Goal: Task Accomplishment & Management: Use online tool/utility

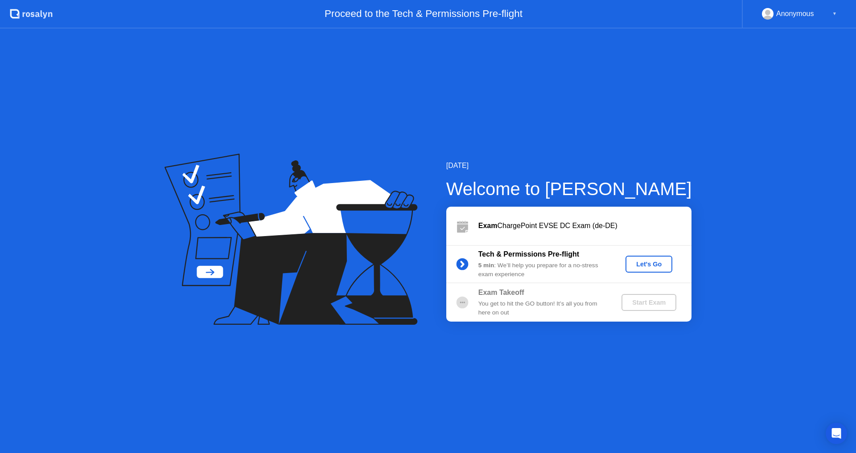
click at [460, 303] on icon at bounding box center [462, 303] width 18 height 18
click at [497, 296] on b "Exam Takeoff" at bounding box center [501, 293] width 46 height 8
click at [656, 261] on div "Let's Go" at bounding box center [649, 264] width 40 height 7
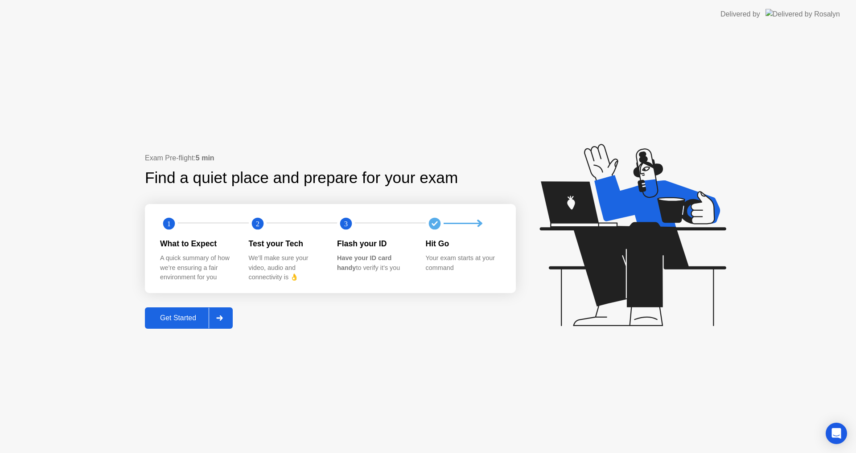
click at [823, 15] on img at bounding box center [802, 14] width 74 height 10
click at [435, 256] on div "Your exam starts at your command" at bounding box center [463, 263] width 74 height 19
click at [350, 256] on b "Have your ID card handy" at bounding box center [364, 263] width 54 height 17
drag, startPoint x: 287, startPoint y: 259, endPoint x: 252, endPoint y: 258, distance: 34.3
click at [286, 259] on div "We’ll make sure your video, audio and connectivity is 👌" at bounding box center [286, 268] width 74 height 29
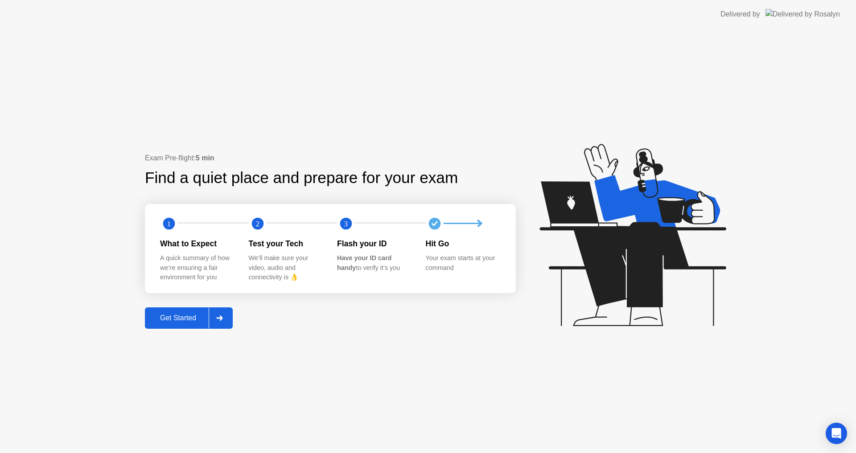
click at [214, 265] on div "A quick summary of how we’re ensuring a fair environment for you" at bounding box center [197, 268] width 74 height 29
click at [296, 274] on div "We’ll make sure your video, audio and connectivity is 👌" at bounding box center [286, 268] width 74 height 29
click at [226, 315] on div at bounding box center [219, 318] width 21 height 21
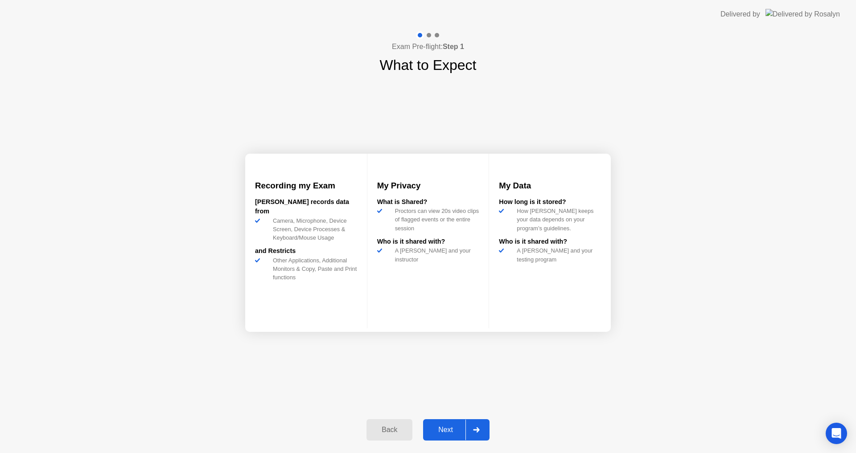
click at [482, 430] on div at bounding box center [475, 430] width 21 height 21
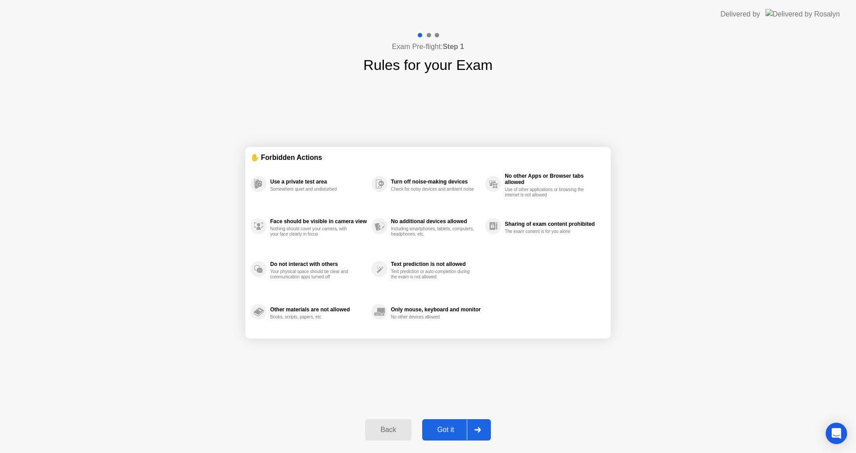
click at [279, 306] on div "Other materials are not allowed Books, scripts, papers, etc" at bounding box center [318, 312] width 97 height 16
drag, startPoint x: 279, startPoint y: 272, endPoint x: 283, endPoint y: 245, distance: 27.4
click at [280, 271] on div "Your physical space should be clear and communication apps turned off" at bounding box center [312, 274] width 84 height 11
click at [283, 238] on div "Face should be visible in camera view Nothing should cover your camera, with yo…" at bounding box center [311, 226] width 121 height 43
click at [257, 271] on icon at bounding box center [258, 269] width 8 height 8
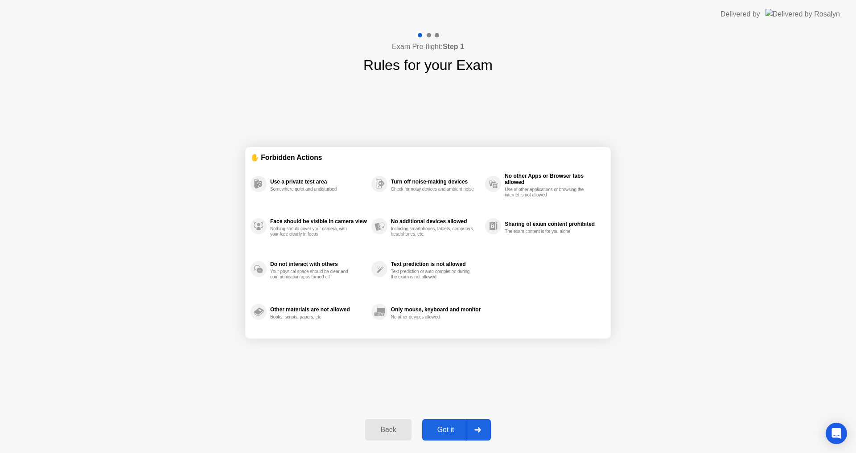
click at [257, 271] on icon at bounding box center [258, 269] width 8 height 8
click at [256, 271] on circle at bounding box center [259, 269] width 16 height 16
click at [255, 181] on circle at bounding box center [259, 184] width 16 height 16
click at [439, 268] on div "Text prediction is not allowed Text prediction or auto-completion during the ex…" at bounding box center [436, 269] width 90 height 21
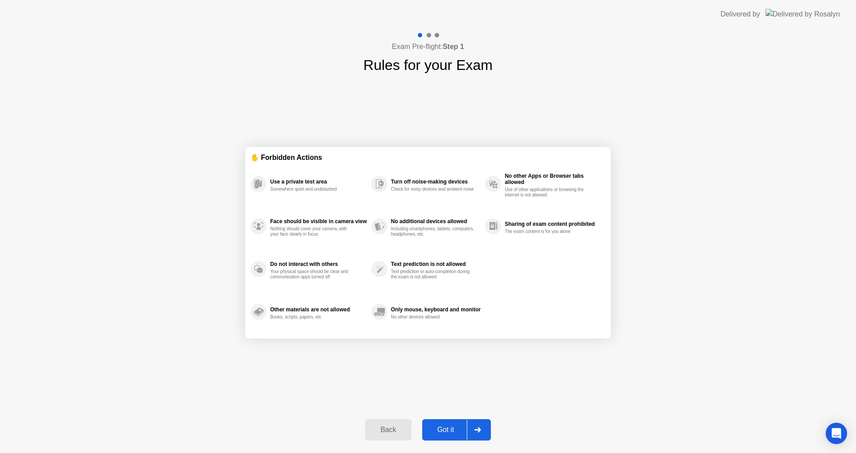
click at [439, 268] on div "Text prediction is not allowed Text prediction or auto-completion during the ex…" at bounding box center [436, 269] width 90 height 21
click at [413, 312] on div "Only mouse, keyboard and monitor" at bounding box center [436, 310] width 90 height 6
drag, startPoint x: 413, startPoint y: 312, endPoint x: 502, endPoint y: 267, distance: 100.1
click at [414, 312] on div "Only mouse, keyboard and monitor" at bounding box center [436, 310] width 90 height 6
click at [533, 226] on div "Sharing of exam content prohibited" at bounding box center [553, 224] width 96 height 6
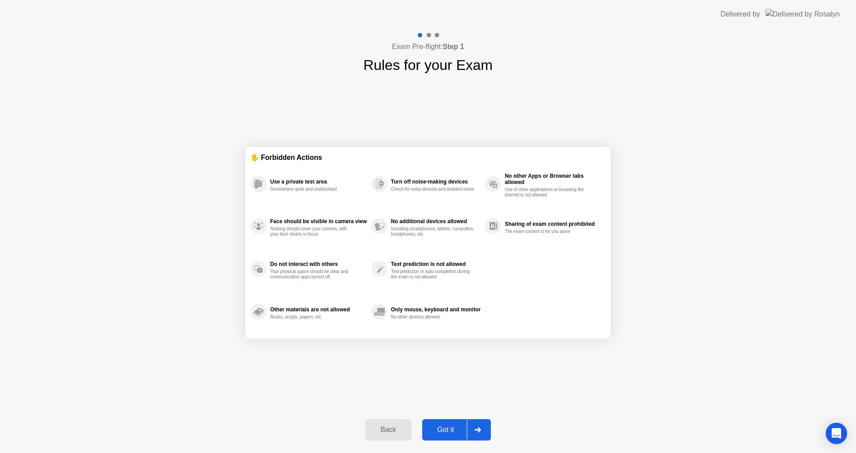
click at [533, 226] on div "Sharing of exam content prohibited" at bounding box center [553, 224] width 96 height 6
click at [527, 173] on div "No other Apps or Browser tabs allowed" at bounding box center [553, 179] width 96 height 12
click at [452, 431] on div "Got it" at bounding box center [446, 430] width 42 height 8
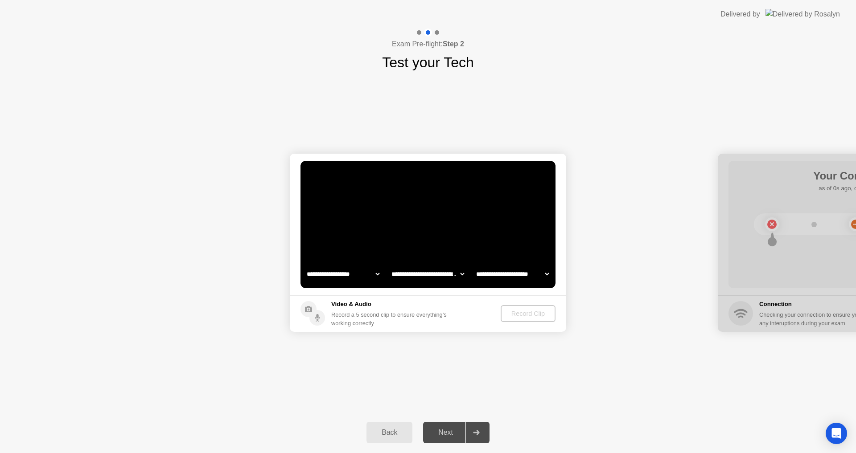
click at [314, 317] on circle at bounding box center [317, 318] width 16 height 16
click at [308, 309] on icon at bounding box center [308, 309] width 7 height 6
click at [418, 275] on select "**********" at bounding box center [428, 274] width 76 height 18
select select "**********"
click at [390, 265] on select "**********" at bounding box center [428, 274] width 76 height 18
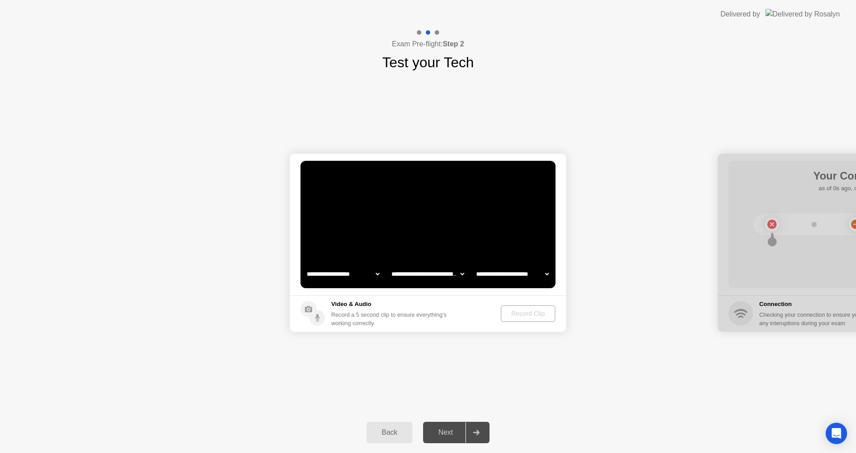
click at [526, 274] on select "**********" at bounding box center [512, 274] width 76 height 18
click at [474, 265] on select "**********" at bounding box center [512, 274] width 76 height 18
click at [362, 274] on select "**********" at bounding box center [343, 274] width 76 height 18
click at [305, 265] on select "**********" at bounding box center [343, 274] width 76 height 18
click at [519, 315] on div "Record Clip" at bounding box center [528, 313] width 48 height 7
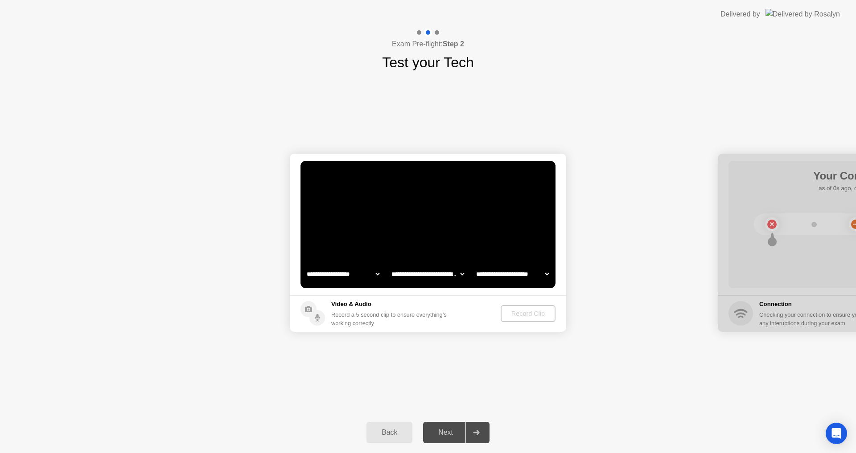
click at [775, 222] on div at bounding box center [856, 243] width 276 height 178
drag, startPoint x: 775, startPoint y: 222, endPoint x: 781, endPoint y: 222, distance: 6.2
click at [781, 222] on div at bounding box center [856, 243] width 276 height 178
drag, startPoint x: 842, startPoint y: 228, endPoint x: 732, endPoint y: 233, distance: 110.7
click at [732, 233] on div at bounding box center [856, 243] width 276 height 178
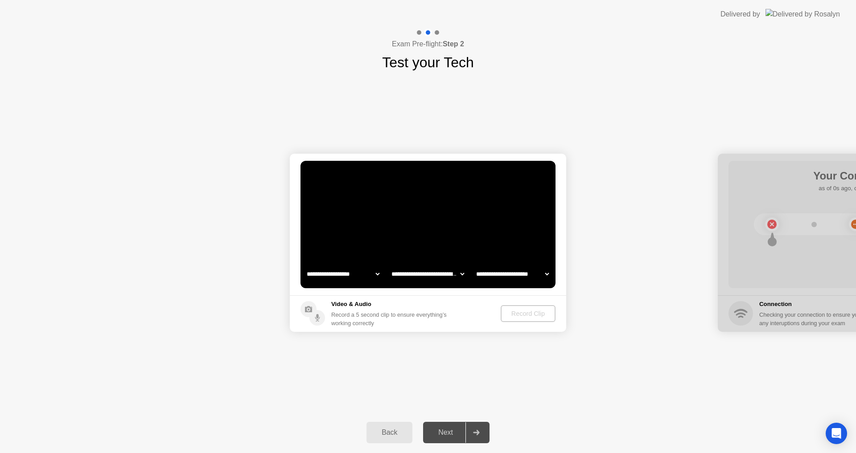
click at [310, 305] on circle at bounding box center [308, 309] width 16 height 16
click at [312, 319] on circle at bounding box center [317, 318] width 16 height 16
